Goal: Information Seeking & Learning: Learn about a topic

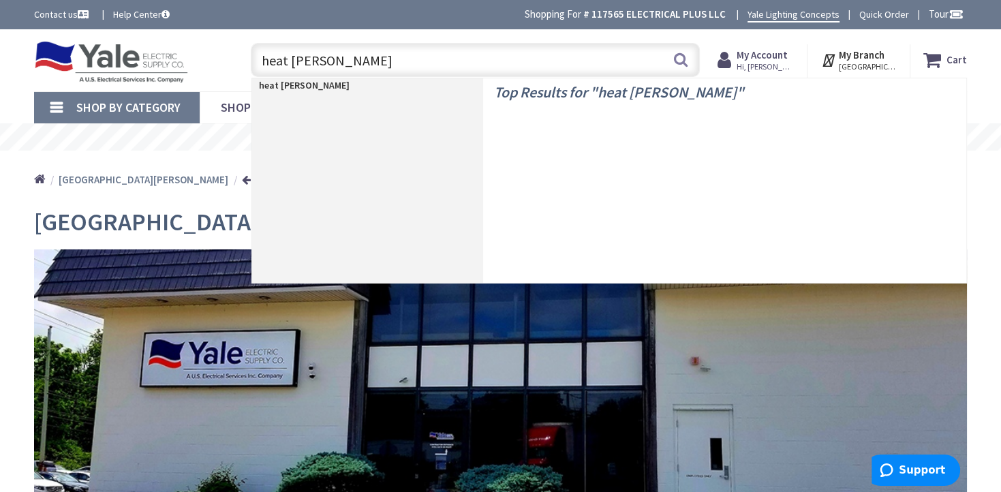
type input "heat lamp"
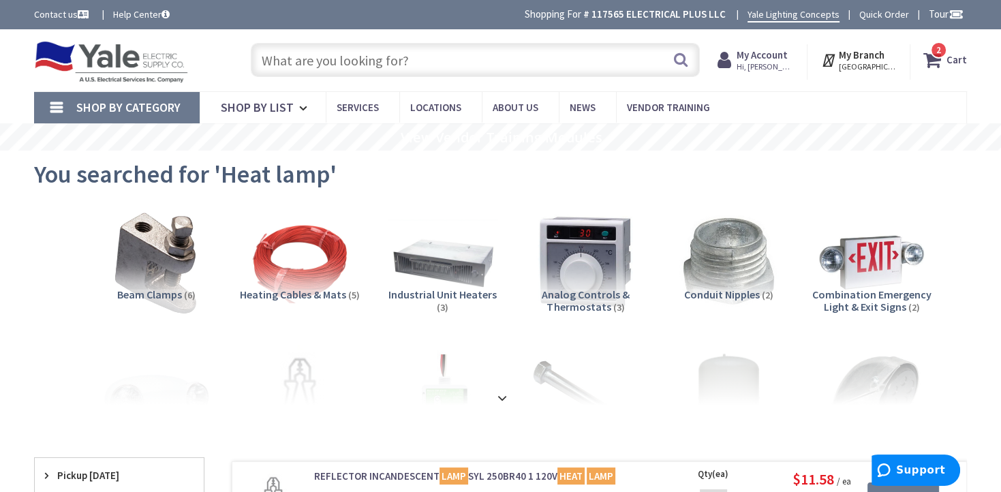
click at [454, 64] on input "text" at bounding box center [476, 60] width 450 height 34
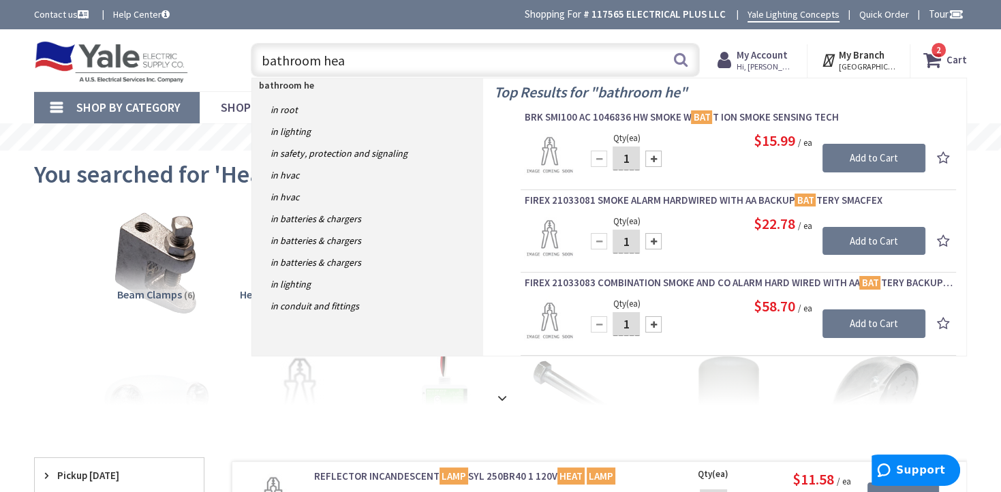
type input "bathroom heat"
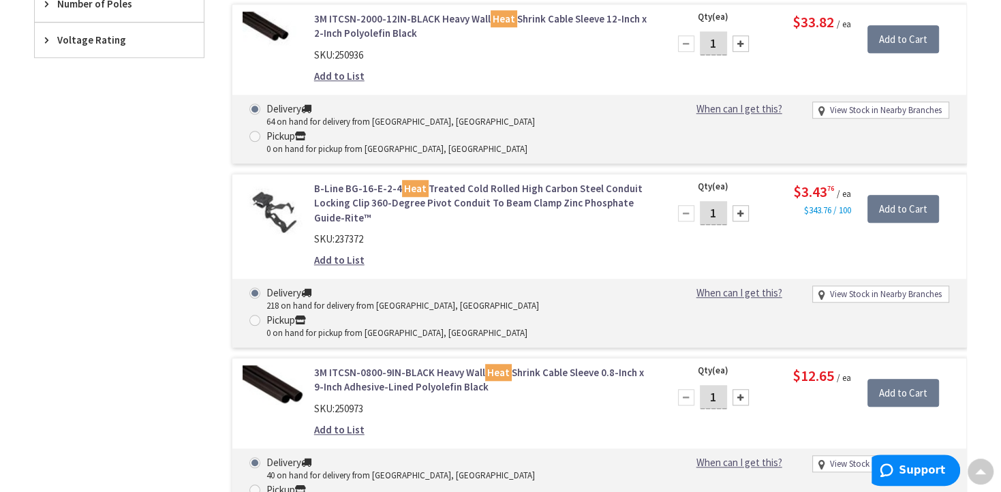
scroll to position [1151, 0]
